Goal: Use online tool/utility: Utilize a website feature to perform a specific function

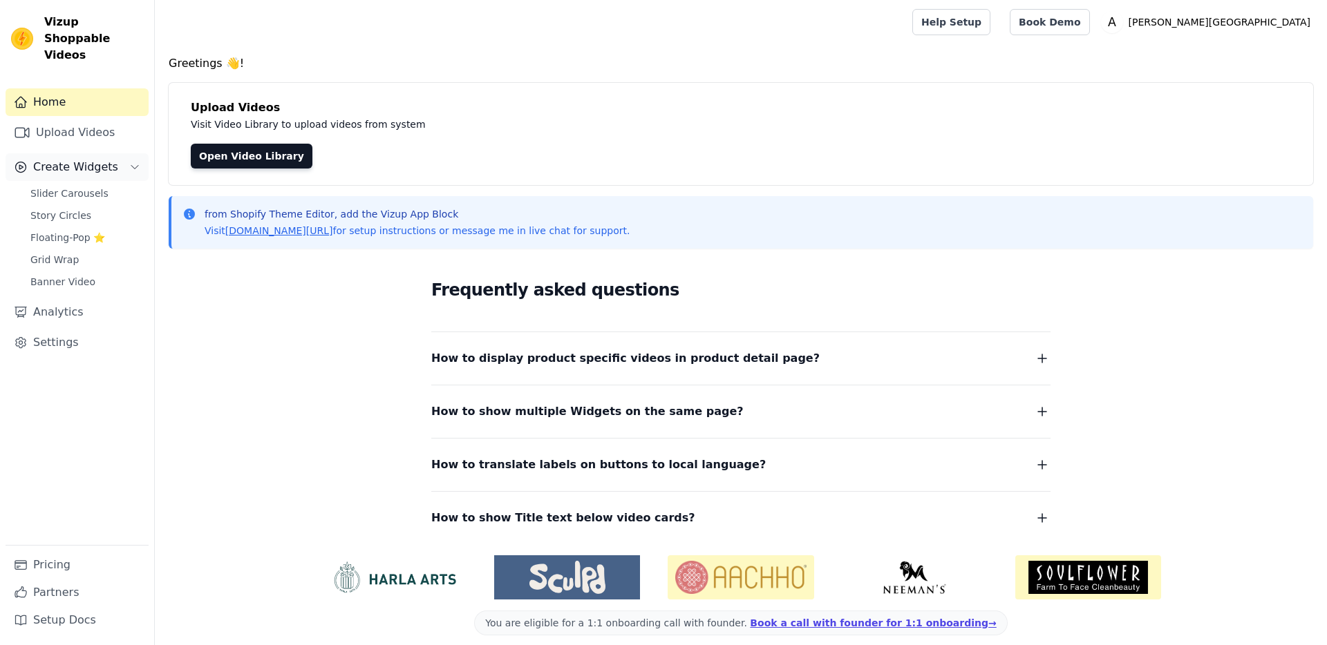
click at [94, 159] on span "Create Widgets" at bounding box center [75, 167] width 85 height 17
click at [64, 125] on link "Upload Videos" at bounding box center [77, 133] width 143 height 28
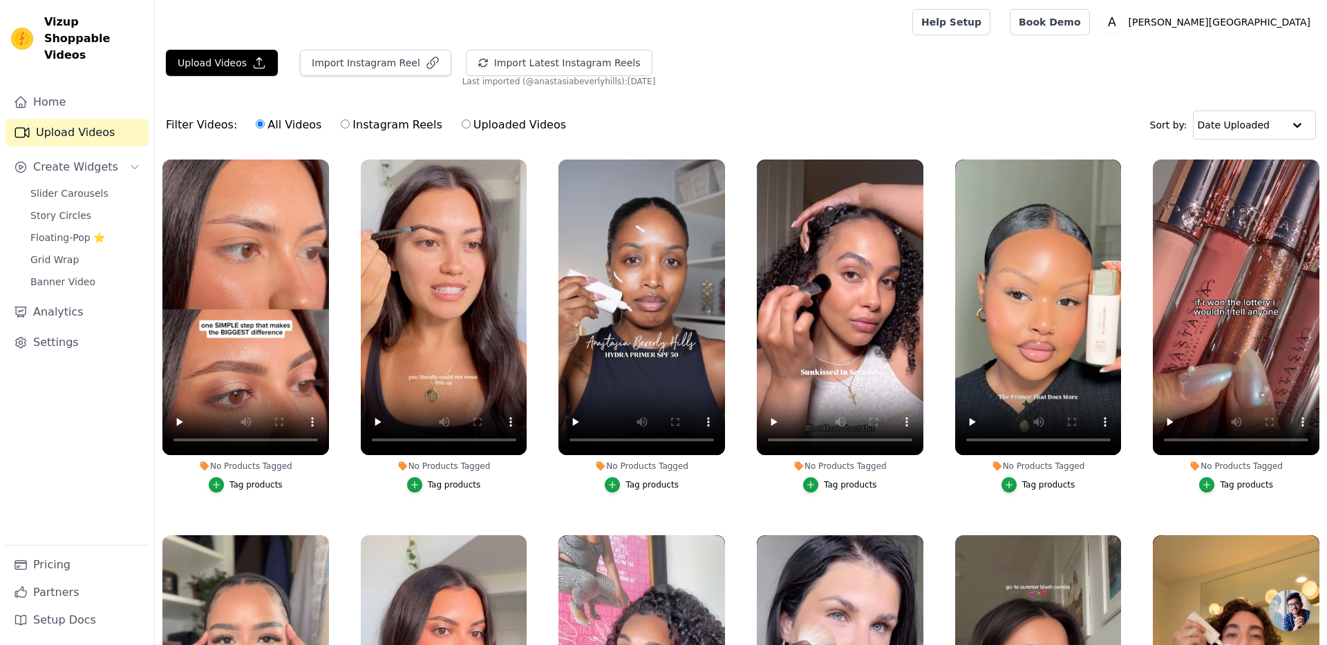
click at [250, 483] on div "Tag products" at bounding box center [255, 485] width 53 height 11
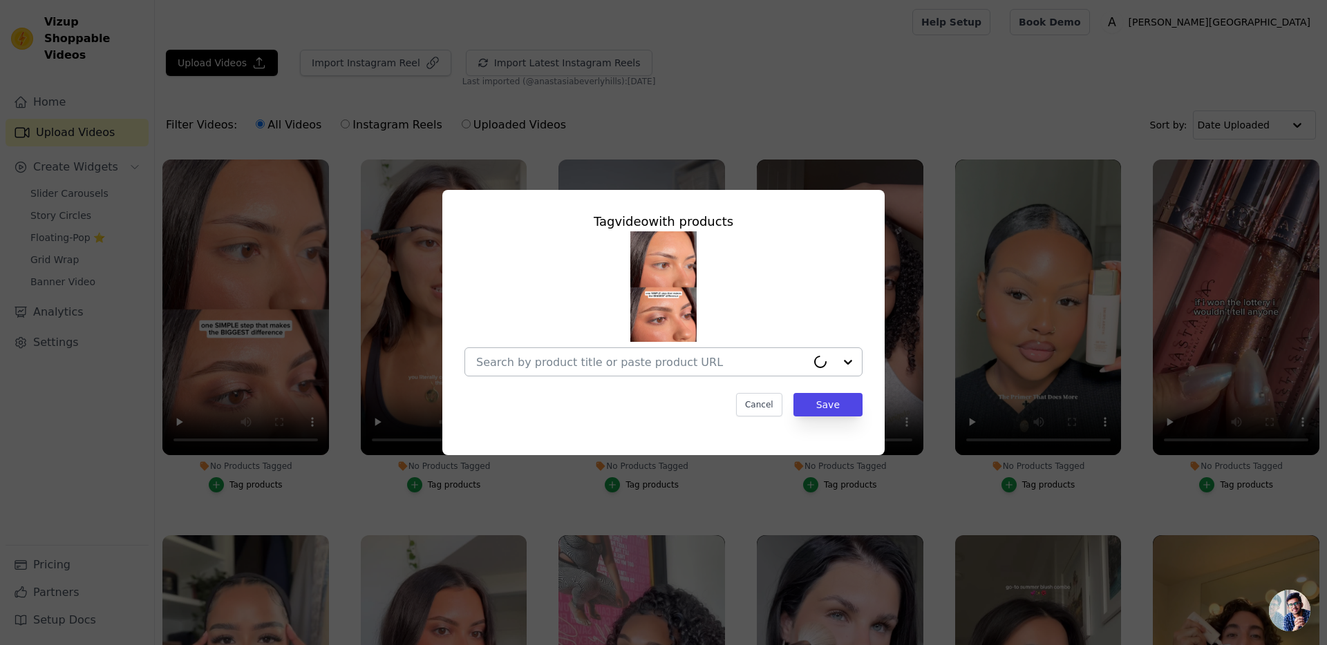
click at [632, 361] on input "No Products Tagged Tag video with products Cancel Save Tag products" at bounding box center [641, 362] width 330 height 13
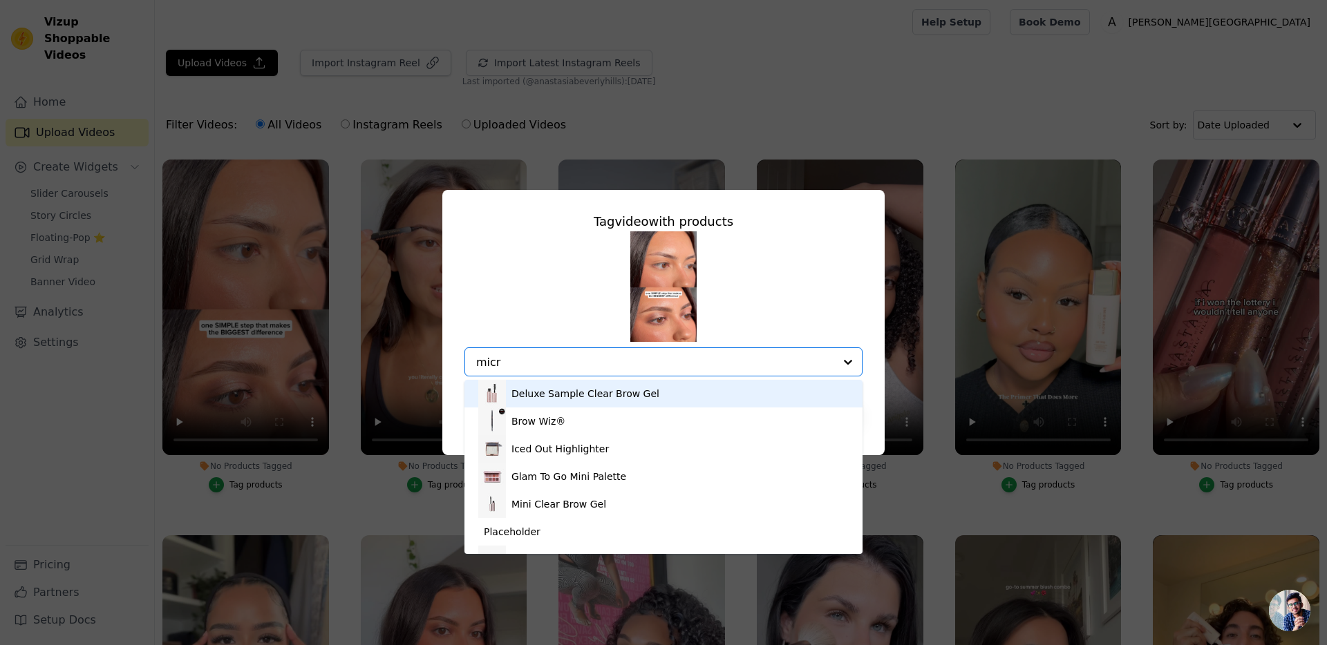
type input "micro"
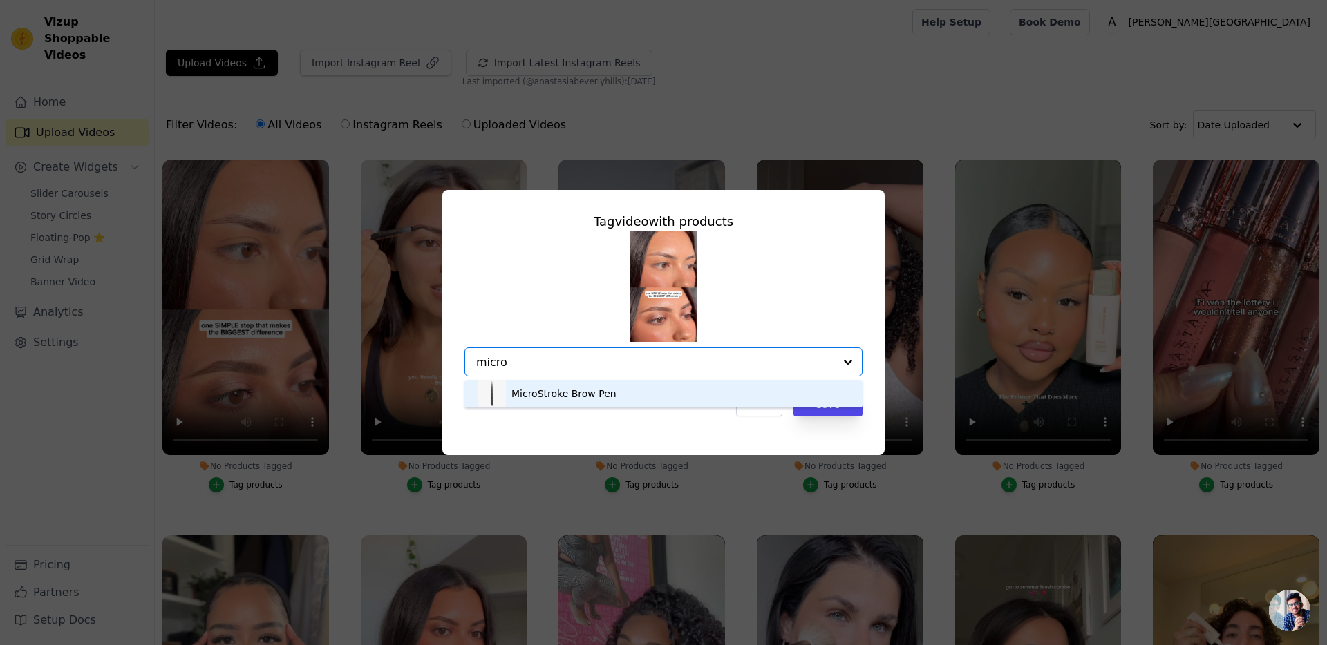
click at [621, 382] on div "MicroStroke Brow Pen" at bounding box center [663, 394] width 370 height 28
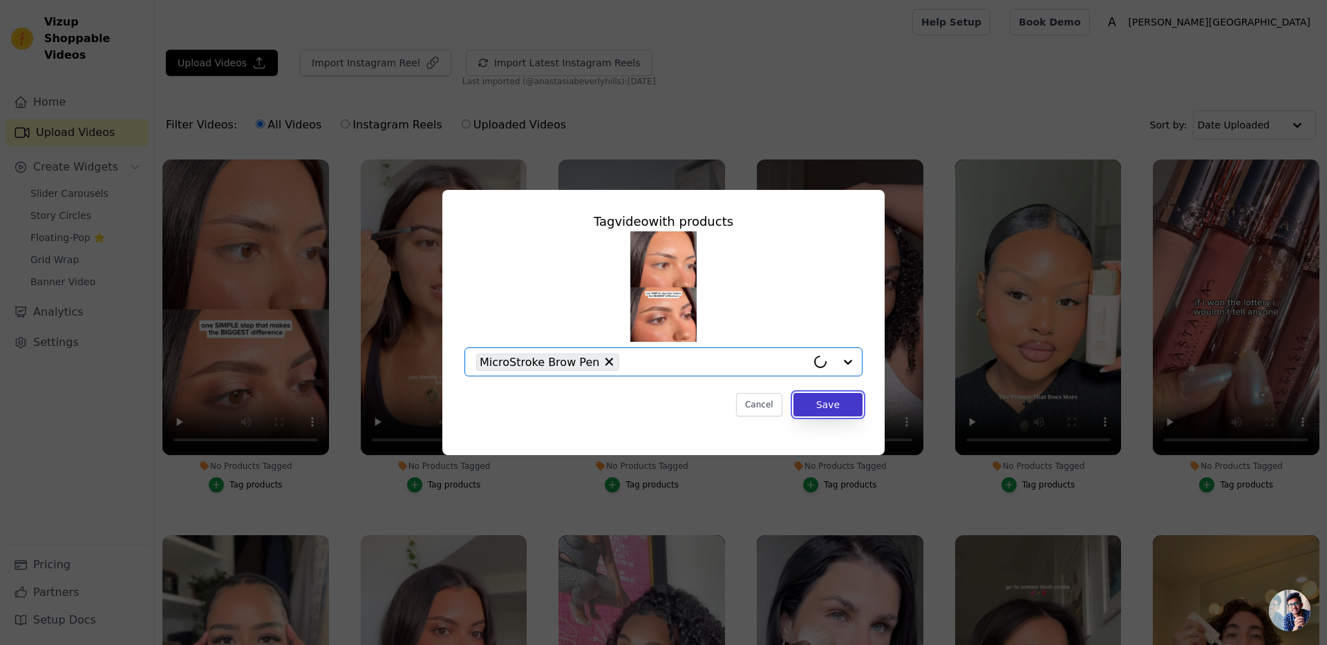
drag, startPoint x: 847, startPoint y: 407, endPoint x: 826, endPoint y: 405, distance: 20.8
click at [847, 407] on button "Save" at bounding box center [827, 404] width 69 height 23
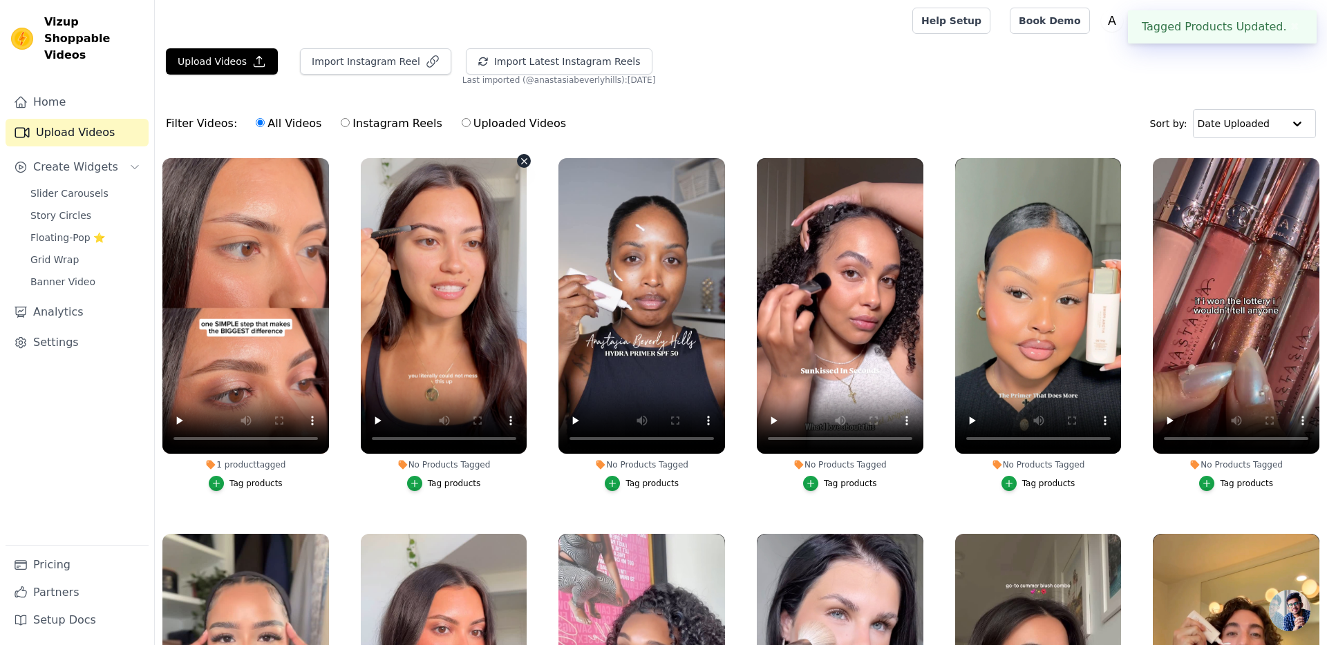
scroll to position [3, 0]
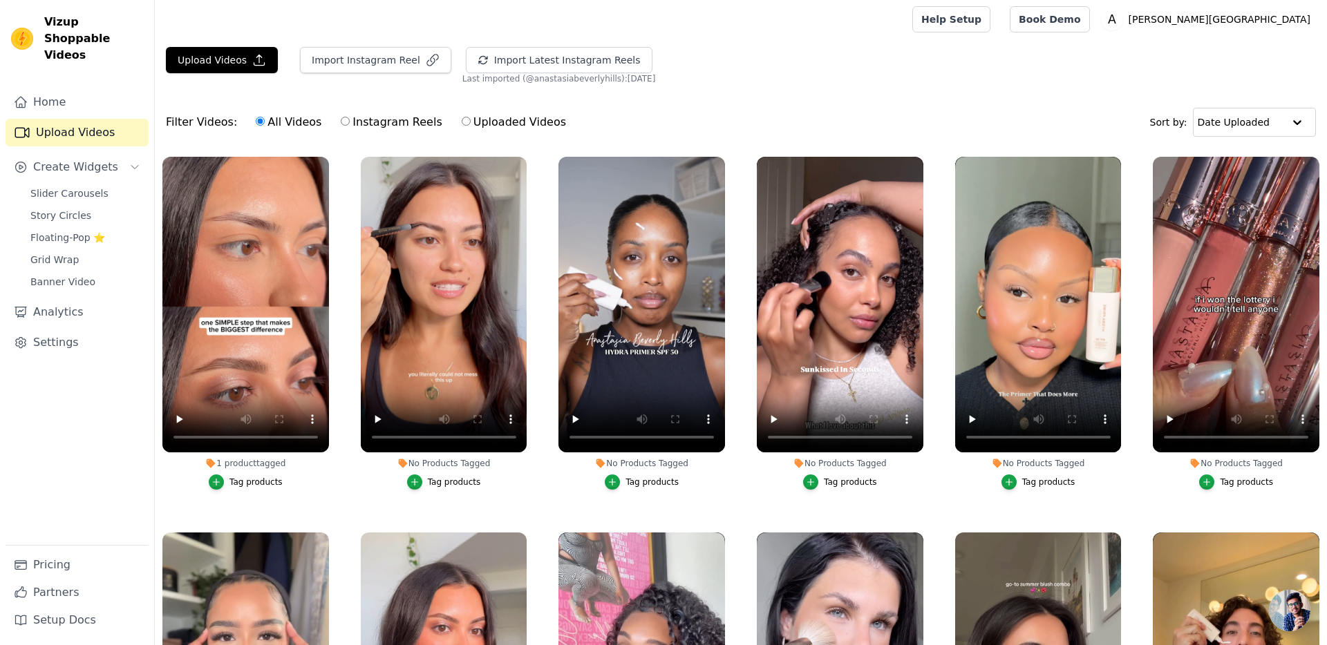
click at [445, 482] on div "Tag products" at bounding box center [454, 482] width 53 height 11
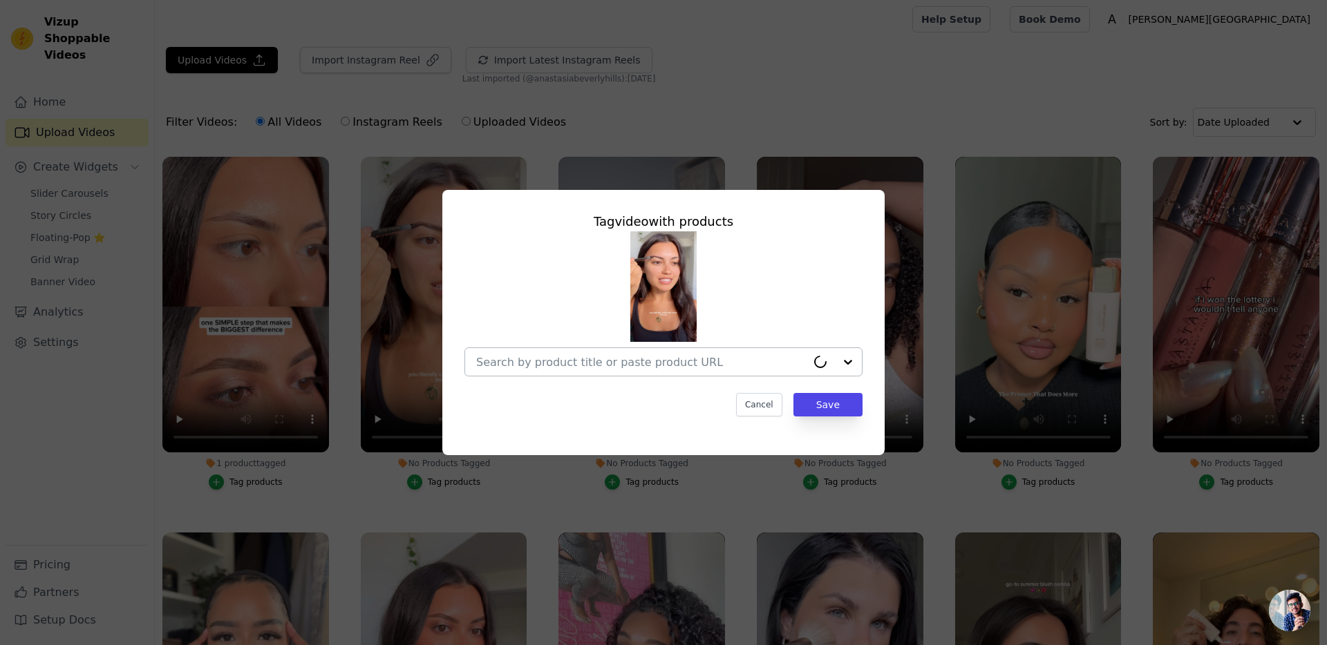
click at [614, 367] on input "No Products Tagged Tag video with products Cancel Save Tag products" at bounding box center [641, 362] width 330 height 13
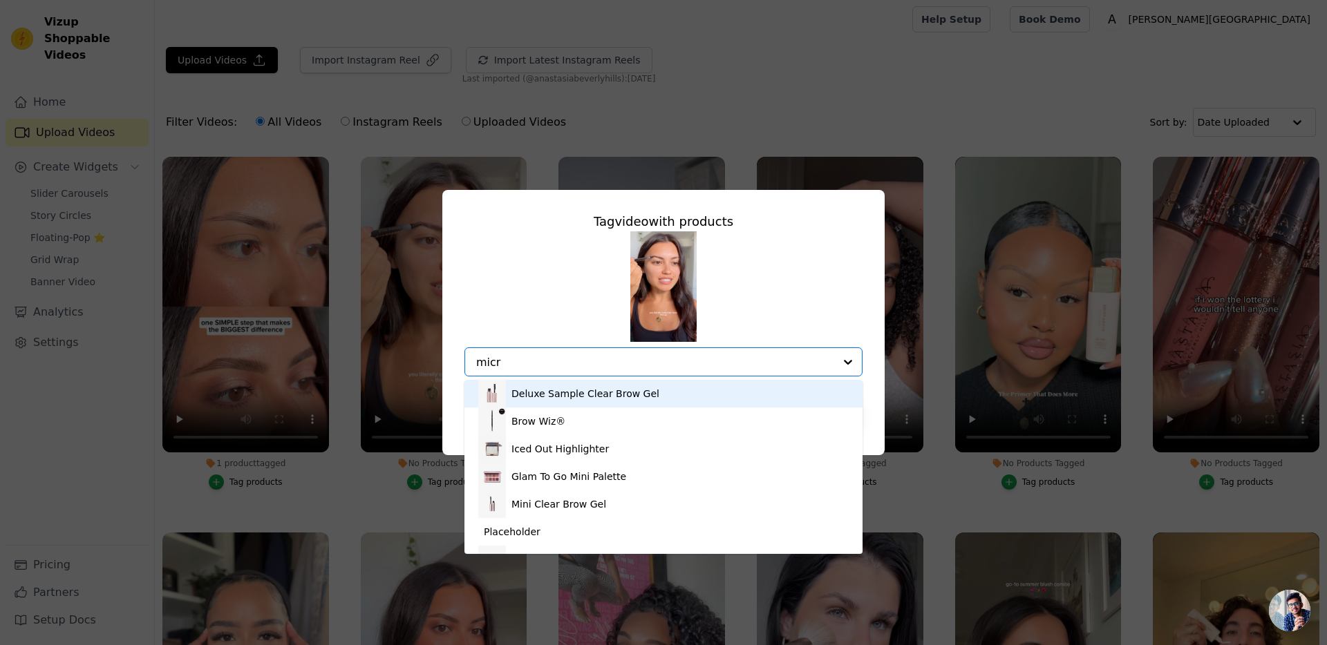
type input "micro"
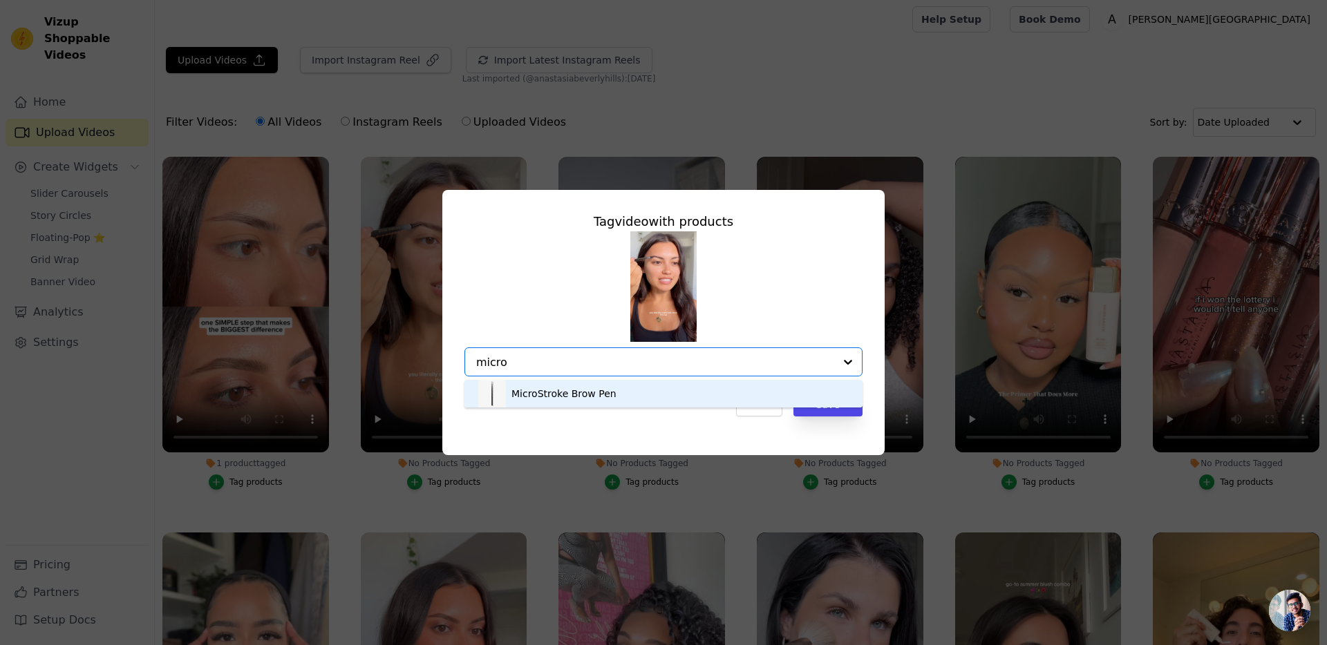
click at [600, 387] on div "MicroStroke Brow Pen" at bounding box center [563, 394] width 105 height 14
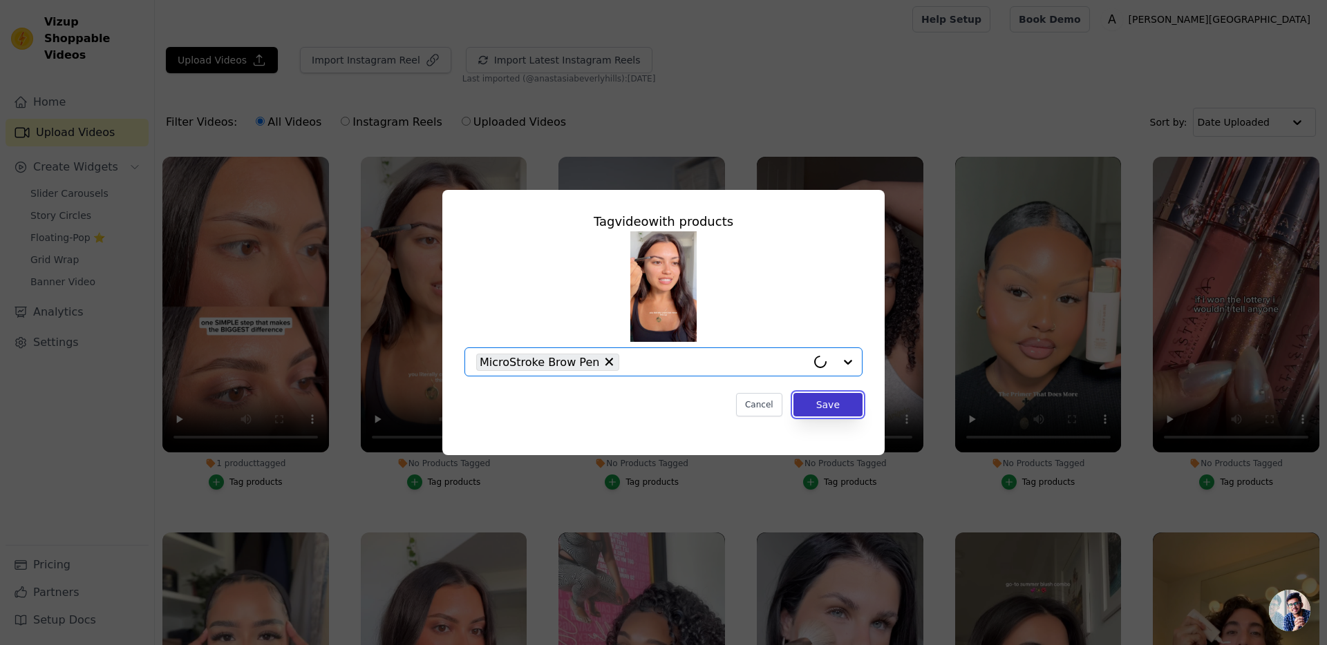
click at [819, 408] on button "Save" at bounding box center [827, 404] width 69 height 23
